Goal: Task Accomplishment & Management: Complete application form

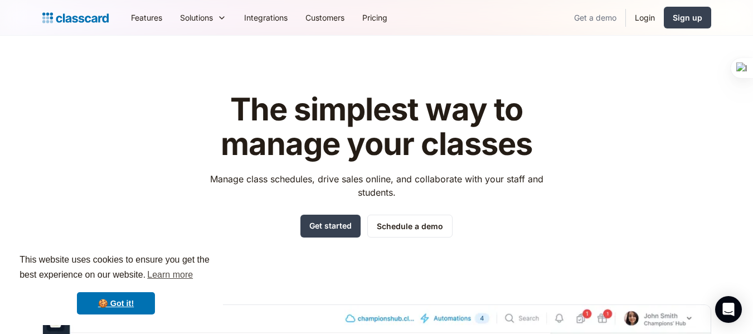
click at [579, 20] on link "Get a demo" at bounding box center [595, 17] width 60 height 25
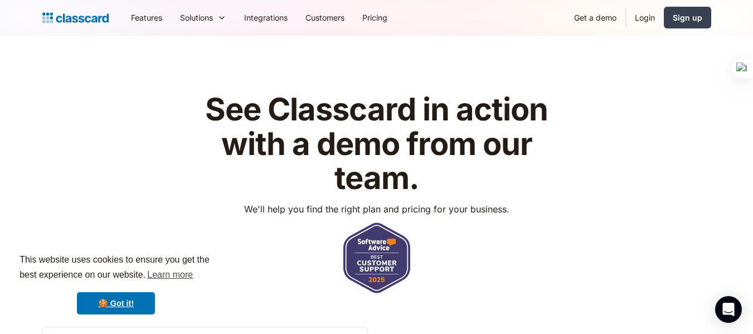
drag, startPoint x: 756, startPoint y: 73, endPoint x: 741, endPoint y: 52, distance: 25.2
click at [741, 52] on html "This website uses cookies to ensure you get the best experience on our website.…" at bounding box center [376, 167] width 753 height 334
